Goal: Transaction & Acquisition: Subscribe to service/newsletter

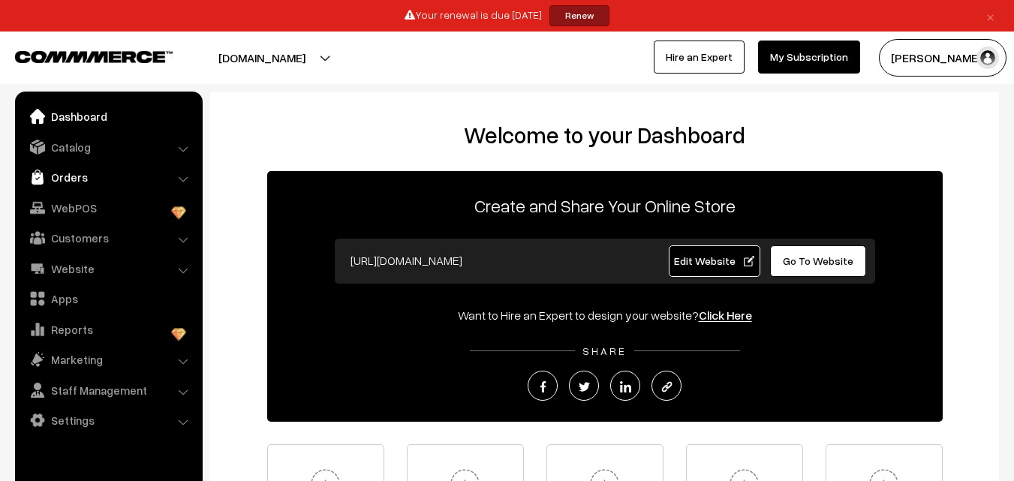
click at [44, 169] on link "Orders" at bounding box center [108, 177] width 179 height 27
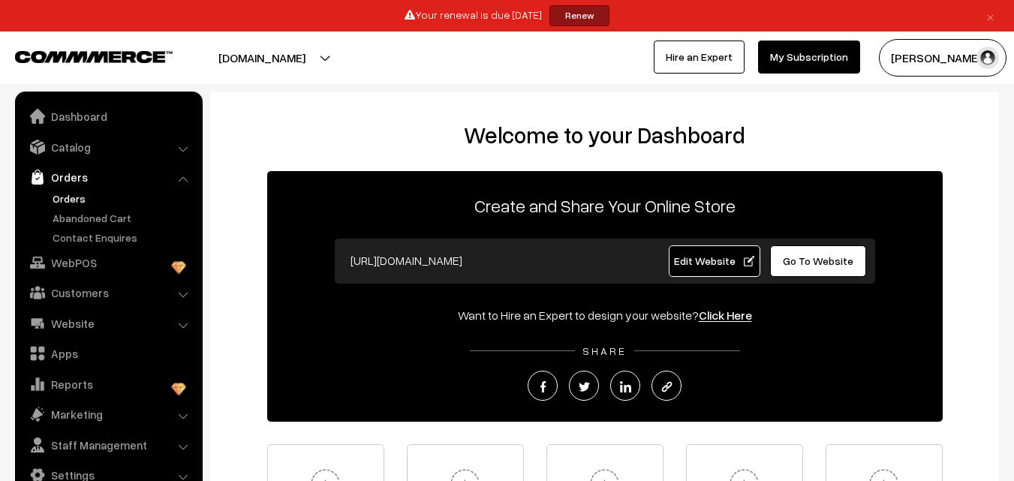
click at [62, 196] on link "Orders" at bounding box center [123, 199] width 149 height 16
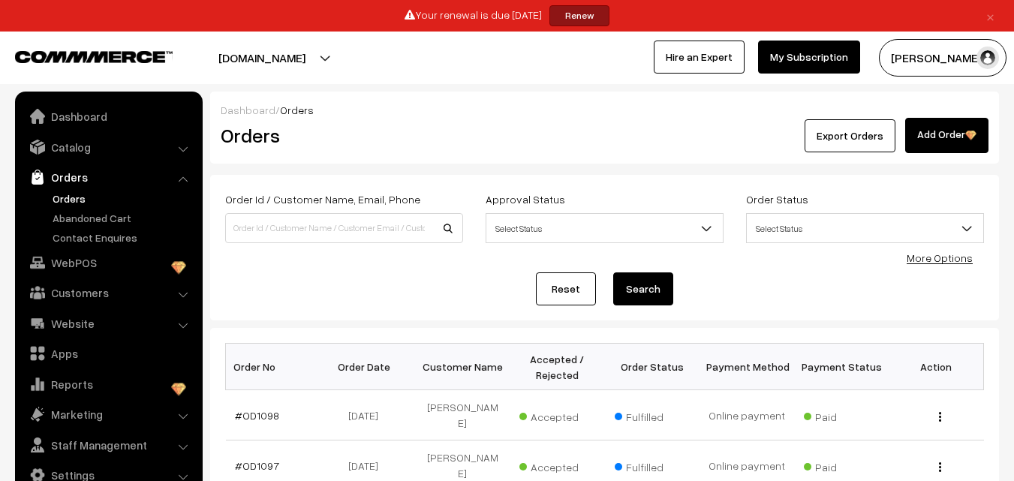
click at [603, 20] on link "Renew" at bounding box center [579, 15] width 60 height 21
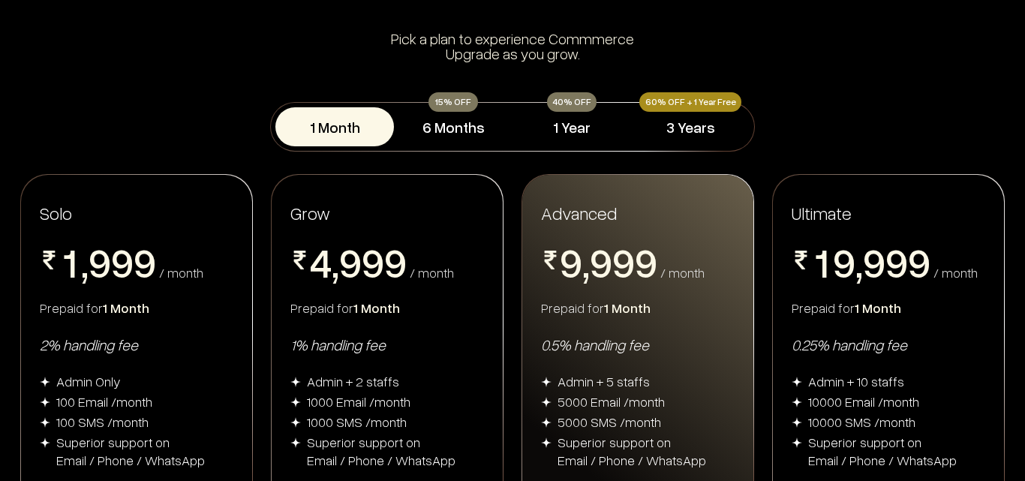
scroll to position [150, 0]
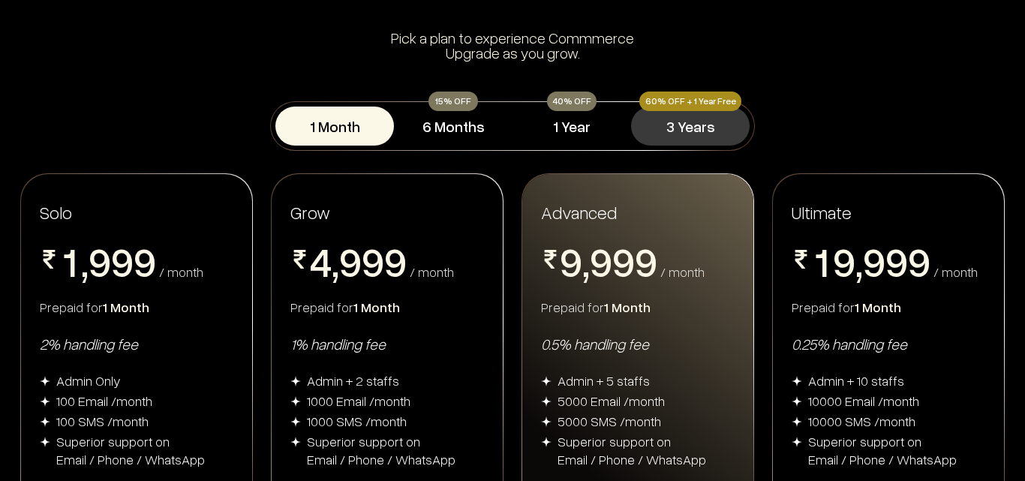
click at [685, 130] on button "3 Years" at bounding box center [690, 126] width 119 height 39
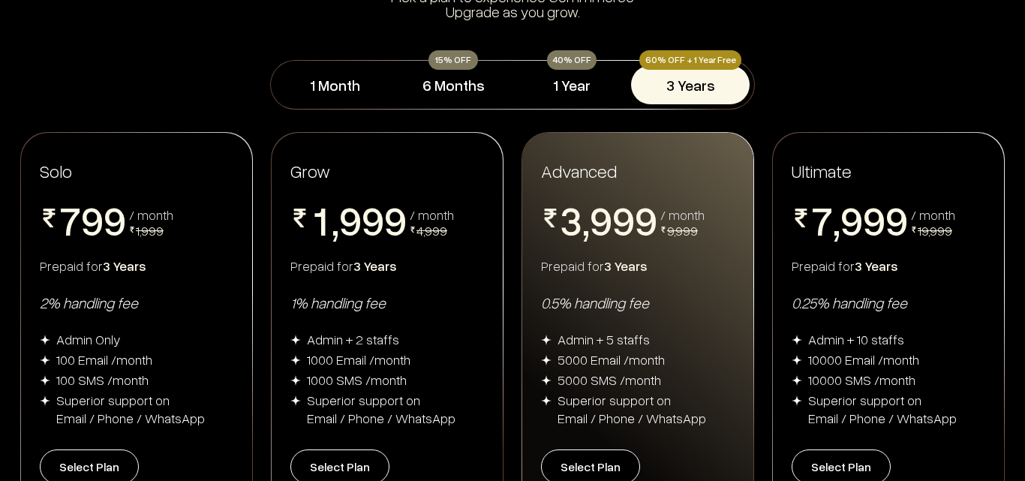
scroll to position [225, 0]
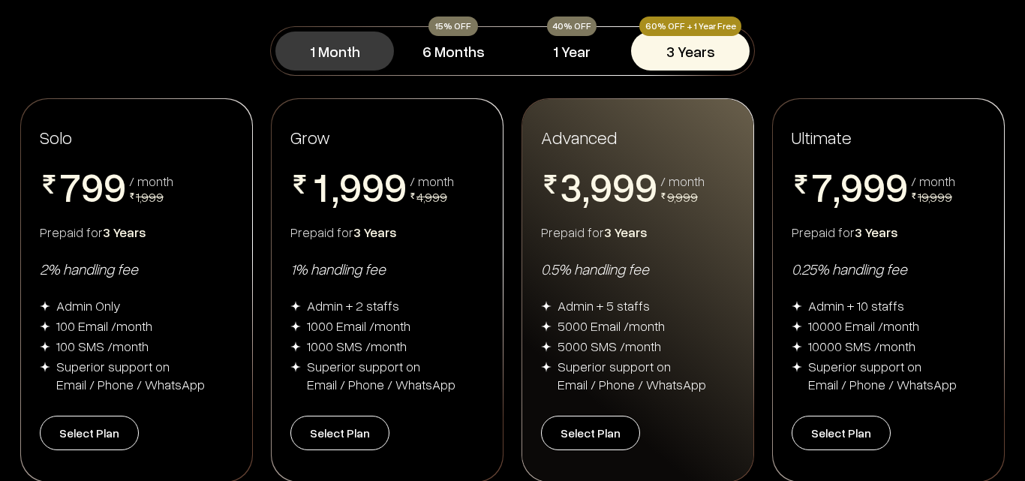
click at [332, 50] on button "1 Month" at bounding box center [334, 51] width 119 height 39
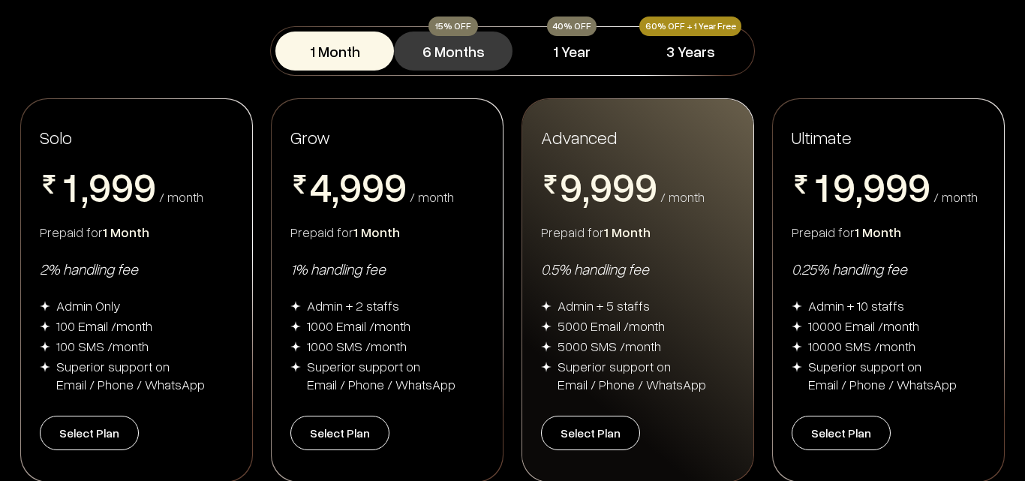
click at [460, 50] on button "6 Months" at bounding box center [453, 51] width 119 height 39
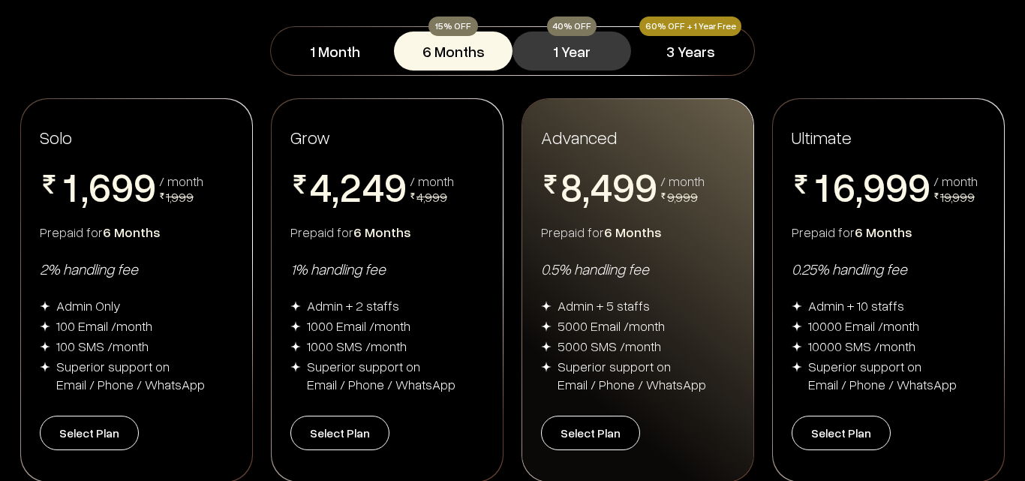
click at [574, 44] on button "1 Year" at bounding box center [572, 51] width 119 height 39
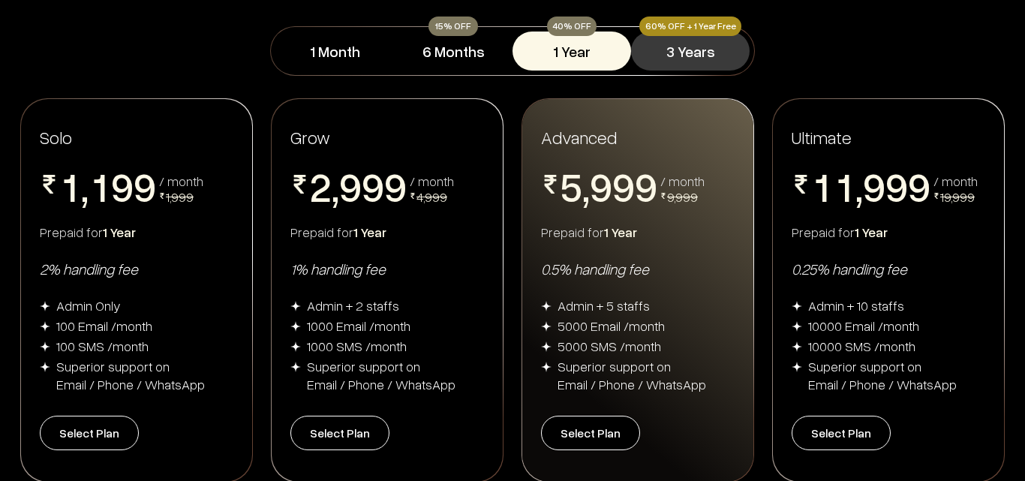
click at [685, 48] on button "3 Years" at bounding box center [690, 51] width 119 height 39
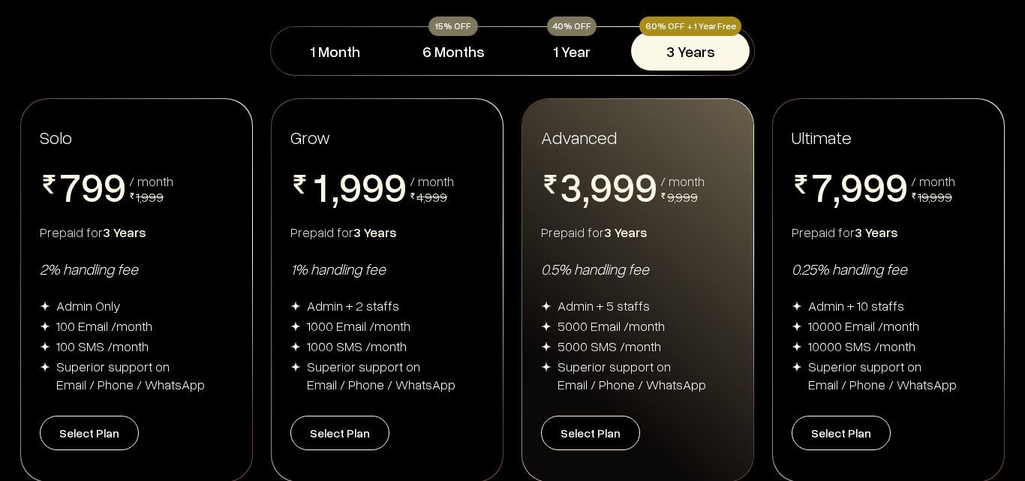
drag, startPoint x: 98, startPoint y: 433, endPoint x: 112, endPoint y: 478, distance: 47.2
click at [112, 478] on div "Solo 0 1 2 3 4 5 6 7 8 9 0 1 2 3 4 5 6 7 8 9 0 1 2 3 4 5 6 7 8 9 / month 1,999 …" at bounding box center [136, 290] width 231 height 383
click at [81, 428] on button "Select Plan" at bounding box center [89, 433] width 99 height 35
